Goal: Task Accomplishment & Management: Complete application form

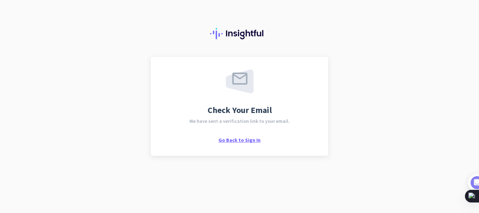
click at [236, 140] on span "Go Back to Sign In" at bounding box center [240, 140] width 42 height 6
click at [237, 141] on span "Go Back to Sign In" at bounding box center [240, 140] width 42 height 6
click at [226, 144] on div "Check Your Email We have sent a verification link to your email. Go Back to Sig…" at bounding box center [240, 106] width 178 height 99
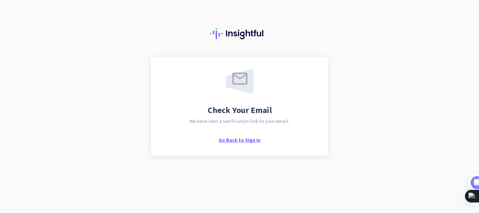
click at [225, 140] on span "Go Back to Sign In" at bounding box center [240, 140] width 42 height 6
click at [251, 141] on span "Go Back to Sign In" at bounding box center [240, 140] width 42 height 6
click at [141, 46] on div at bounding box center [239, 28] width 479 height 57
click at [245, 138] on span "Go Back to Sign In" at bounding box center [240, 140] width 42 height 6
click at [237, 140] on span "Go Back to Sign In" at bounding box center [240, 140] width 42 height 6
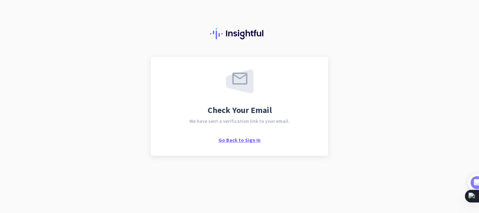
click at [235, 141] on span "Go Back to Sign In" at bounding box center [240, 140] width 42 height 6
click at [234, 140] on span "Go Back to Sign In" at bounding box center [240, 140] width 42 height 6
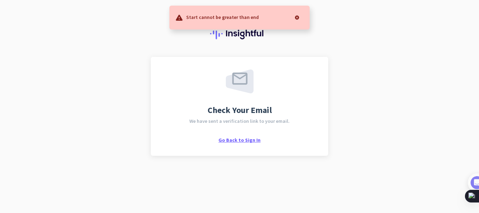
click at [242, 142] on span "Go Back to Sign In" at bounding box center [240, 140] width 42 height 6
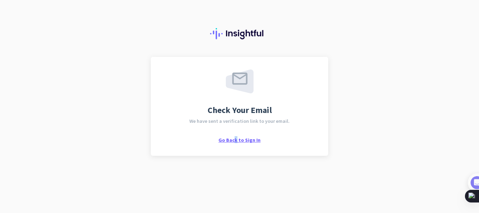
click at [237, 141] on span "Go Back to Sign In" at bounding box center [240, 140] width 42 height 6
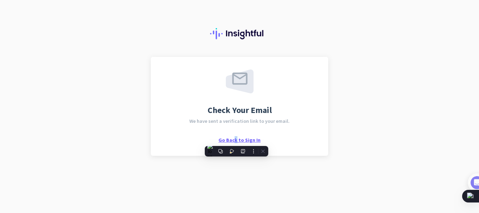
click at [237, 141] on span "Go Back to Sign In" at bounding box center [240, 140] width 42 height 6
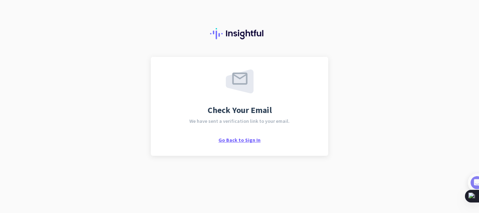
click at [233, 139] on span "Go Back to Sign In" at bounding box center [240, 140] width 42 height 6
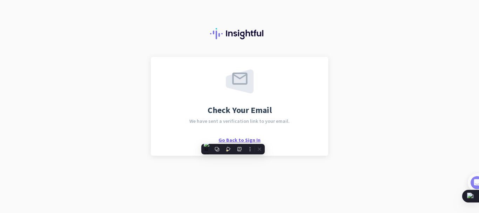
click at [233, 139] on span "Go Back to Sign In" at bounding box center [240, 140] width 42 height 6
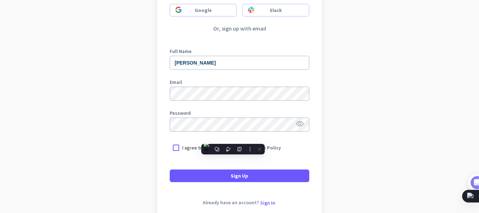
click at [251, 34] on div "Sign Up to Insightful Google Slack Or, sign up with email Full Name Erica K Ema…" at bounding box center [240, 84] width 140 height 195
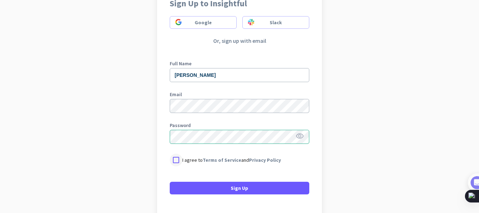
click at [173, 157] on div at bounding box center [176, 160] width 13 height 13
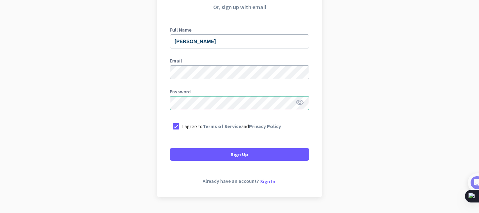
scroll to position [105, 0]
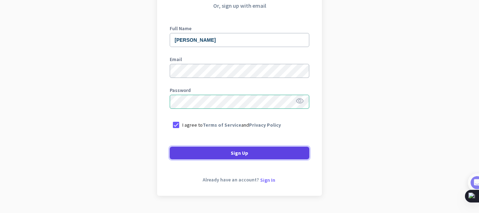
click at [238, 150] on span "Sign Up" at bounding box center [240, 153] width 18 height 7
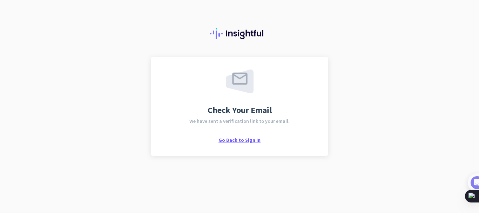
click at [245, 142] on span "Go Back to Sign In" at bounding box center [240, 140] width 42 height 6
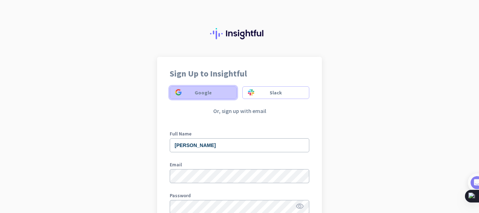
click at [205, 89] on span "Google" at bounding box center [203, 92] width 17 height 7
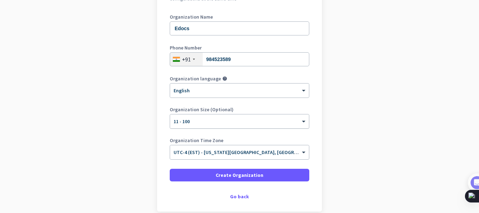
scroll to position [105, 0]
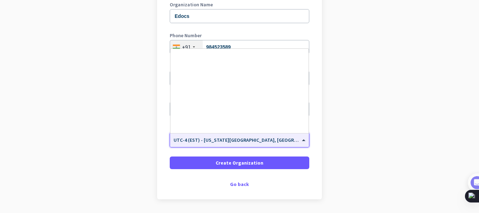
click at [242, 142] on span "UTC-4 (EST) - [US_STATE][GEOGRAPHIC_DATA], [GEOGRAPHIC_DATA], [GEOGRAPHIC_DATA]…" at bounding box center [296, 140] width 244 height 6
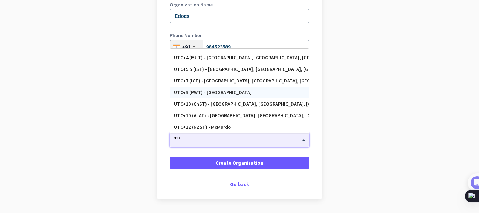
scroll to position [66, 0]
type input "mum"
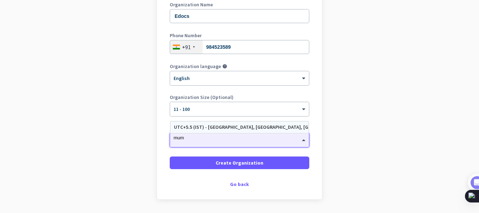
scroll to position [0, 0]
click at [244, 128] on div "UTC+5.5 (IST) - [GEOGRAPHIC_DATA], [GEOGRAPHIC_DATA], [GEOGRAPHIC_DATA], [GEOGR…" at bounding box center [239, 127] width 131 height 6
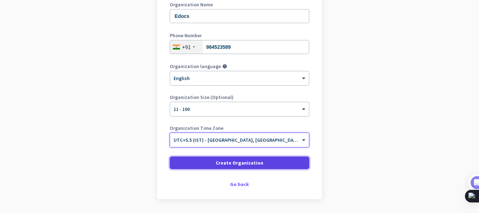
click at [235, 164] on span "Create Organization" at bounding box center [240, 162] width 48 height 7
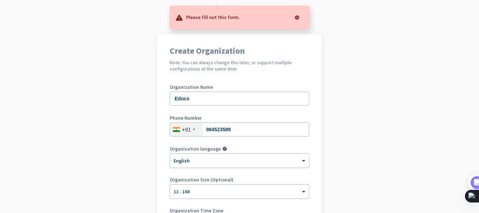
scroll to position [35, 0]
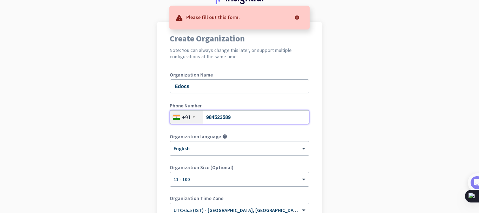
click at [254, 116] on input "984523589" at bounding box center [240, 117] width 140 height 14
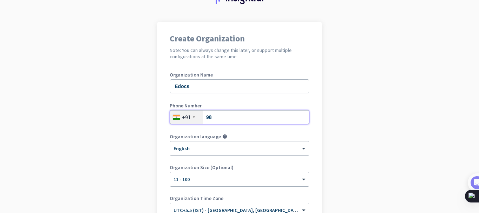
type input "9"
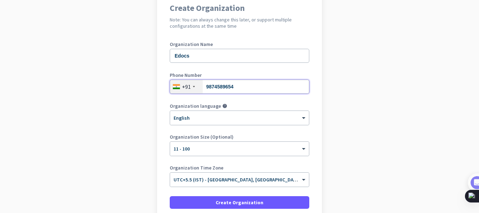
scroll to position [105, 0]
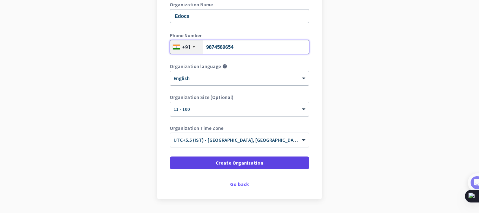
type input "9874589654"
click at [234, 161] on span "Create Organization" at bounding box center [240, 162] width 48 height 7
